Goal: Task Accomplishment & Management: Use online tool/utility

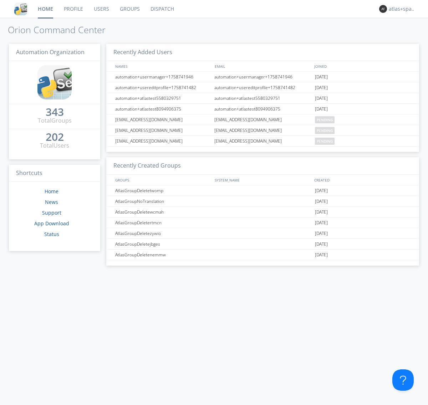
click at [162, 9] on link "Dispatch" at bounding box center [162, 9] width 34 height 18
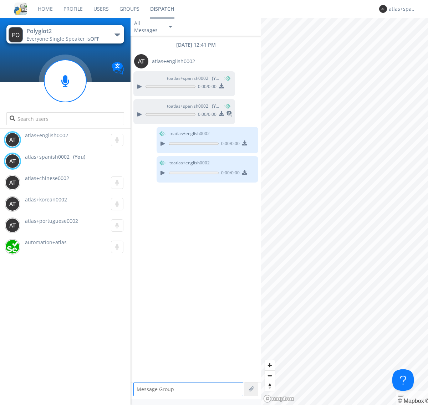
click at [117, 35] on div "button" at bounding box center [117, 35] width 6 height 3
click at [0, 0] on span "Polyglot3" at bounding box center [0, 0] width 0 height 0
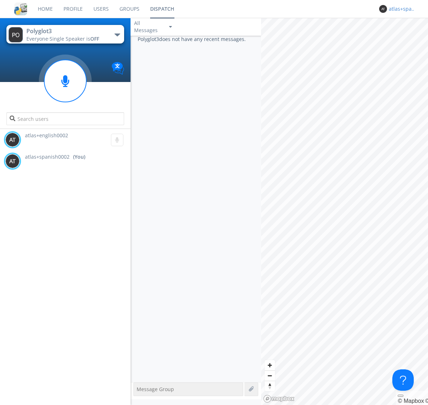
click at [400, 9] on div "atlas+spanish0002" at bounding box center [402, 8] width 27 height 7
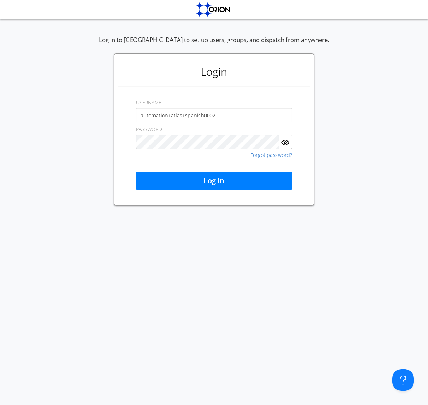
type input "automation+atlas+spanish0002"
click at [214, 181] on button "Log in" at bounding box center [214, 181] width 156 height 18
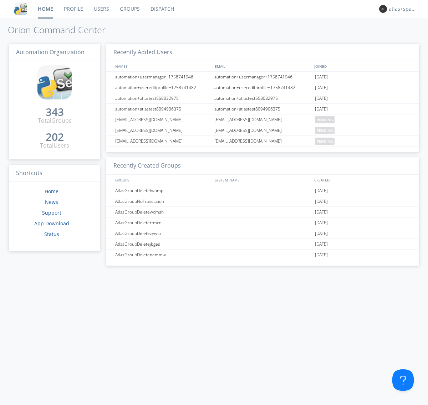
click at [162, 9] on link "Dispatch" at bounding box center [162, 9] width 34 height 18
